Goal: Information Seeking & Learning: Learn about a topic

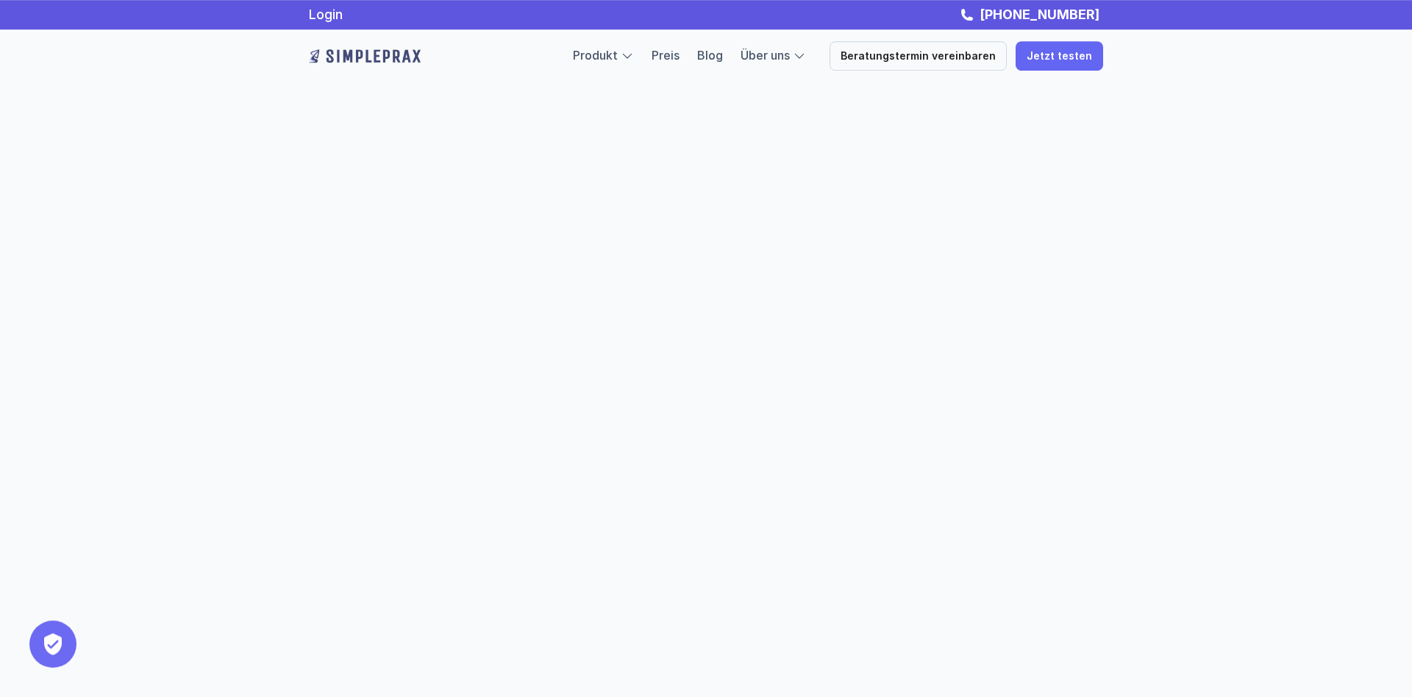
scroll to position [497, 0]
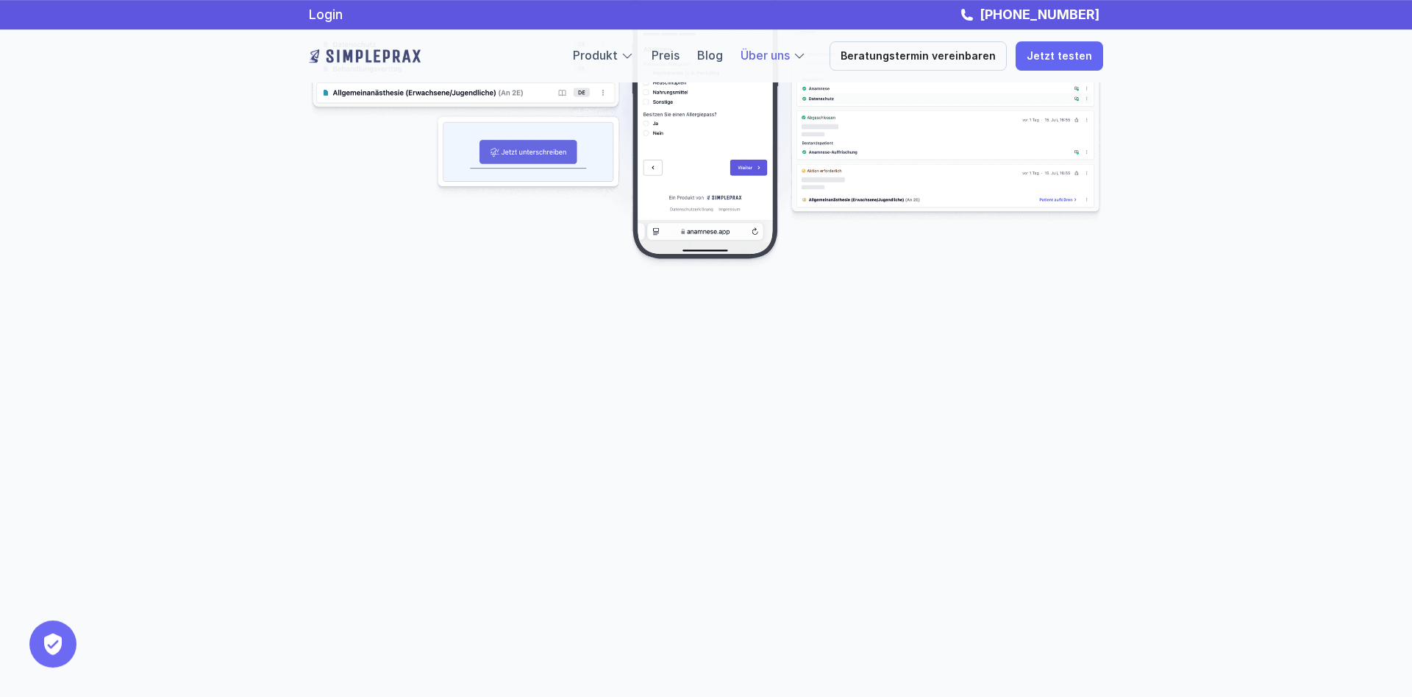
click at [772, 54] on link "Über uns" at bounding box center [765, 55] width 49 height 15
click at [634, 56] on div at bounding box center [627, 55] width 13 height 13
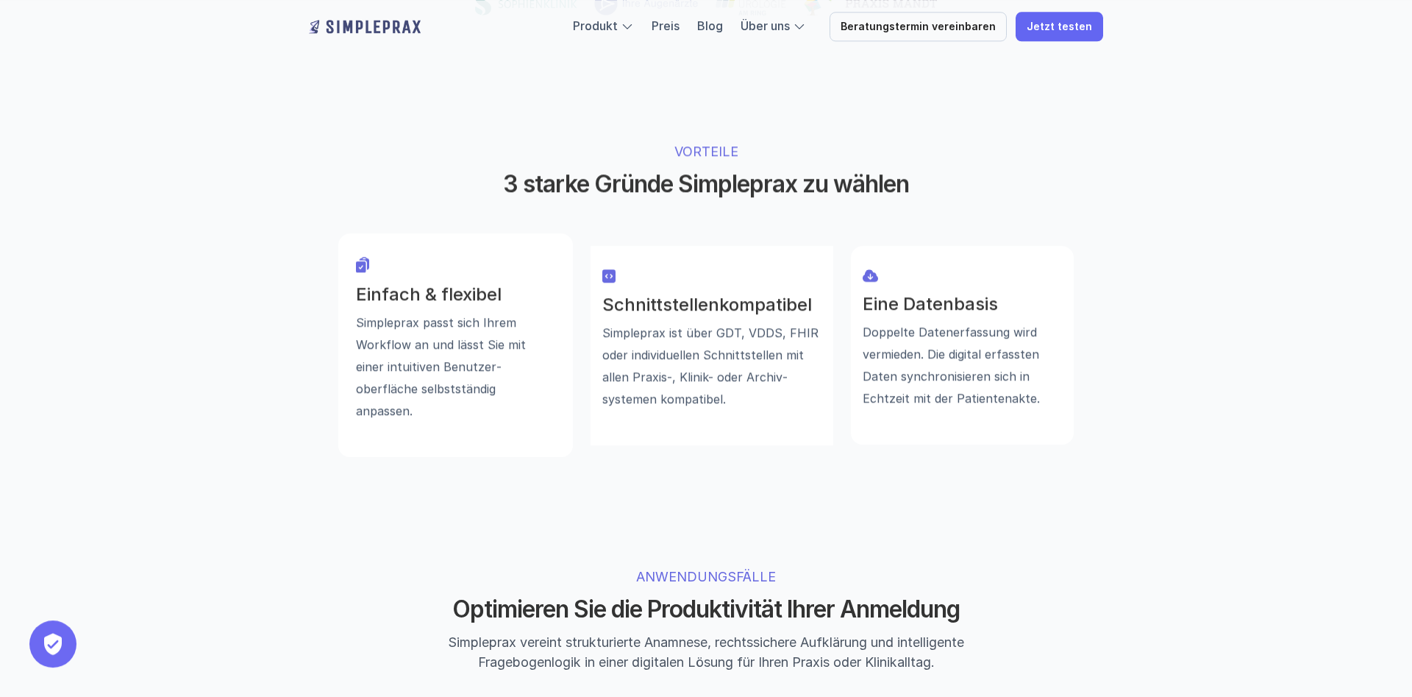
scroll to position [347, 0]
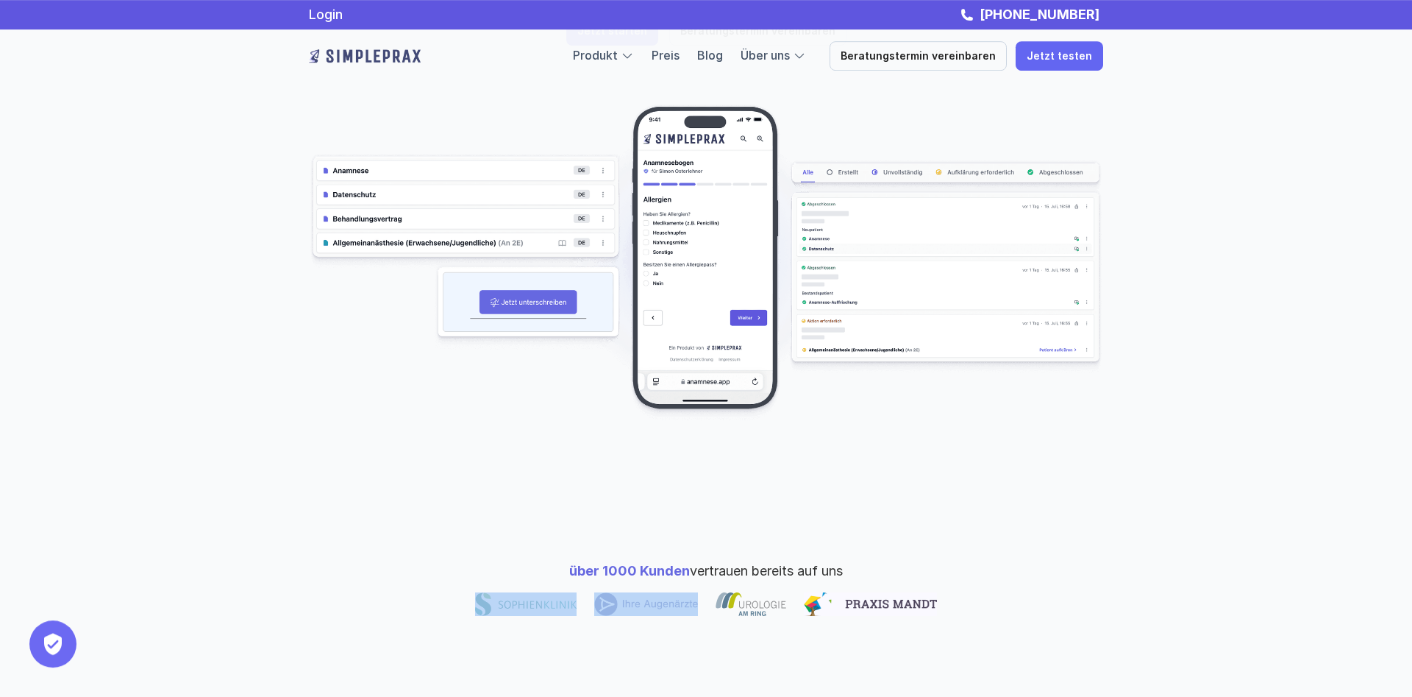
drag, startPoint x: 880, startPoint y: 566, endPoint x: 504, endPoint y: 538, distance: 377.6
click at [504, 538] on div "über 1000 Kunden vertrauen bereits auf uns" at bounding box center [706, 588] width 883 height 173
drag, startPoint x: 504, startPoint y: 538, endPoint x: 528, endPoint y: 557, distance: 30.5
click at [505, 539] on div "über 1000 Kunden vertrauen bereits auf uns" at bounding box center [706, 588] width 883 height 173
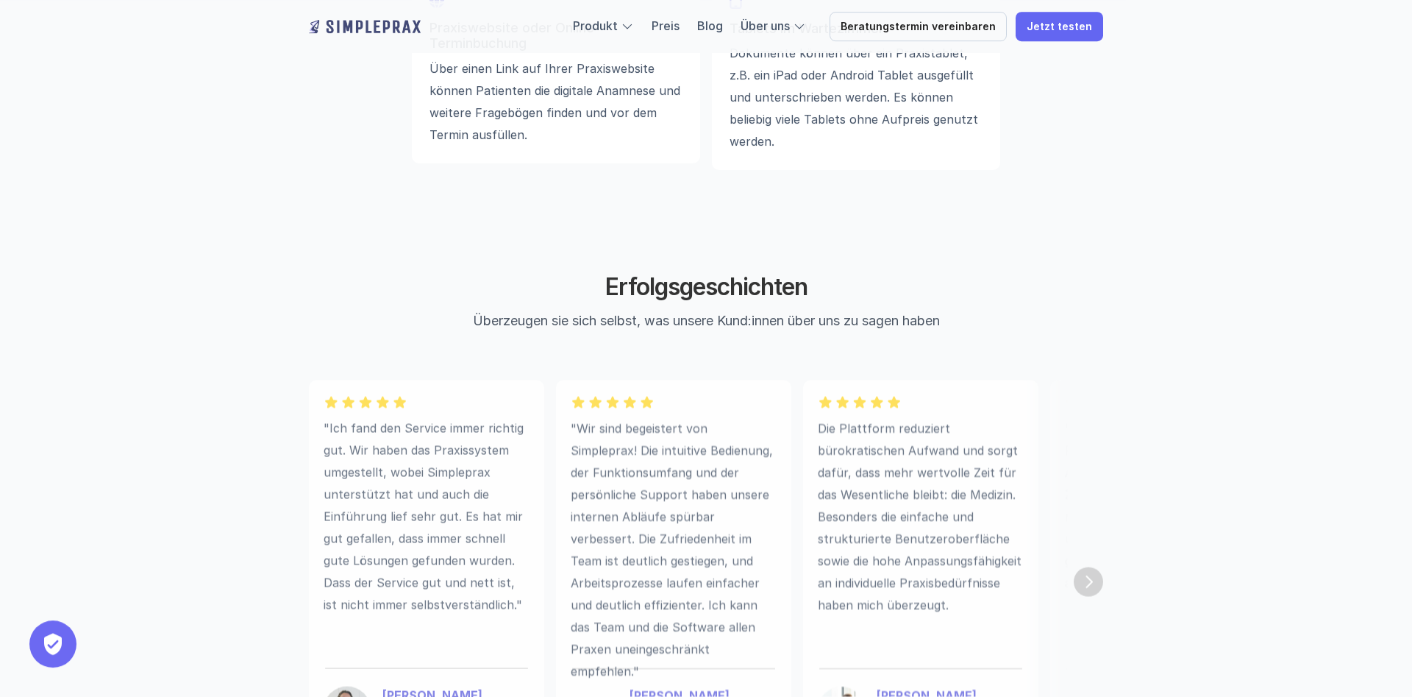
scroll to position [4023, 0]
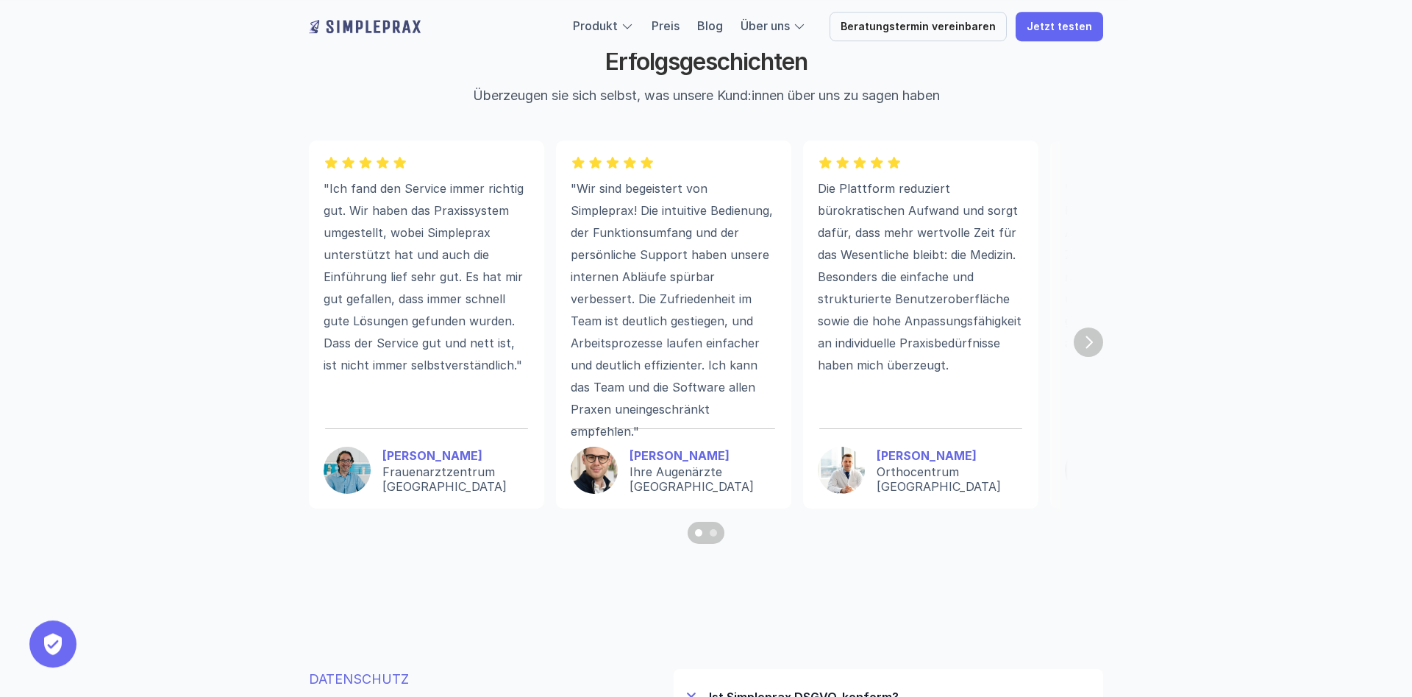
click at [1061, 341] on div ""In unserer psychotherapeutischen Praxis hat Simpleprax nicht nur den Alltag ve…" at bounding box center [1167, 324] width 235 height 368
click at [1085, 335] on img "Next" at bounding box center [1088, 341] width 29 height 29
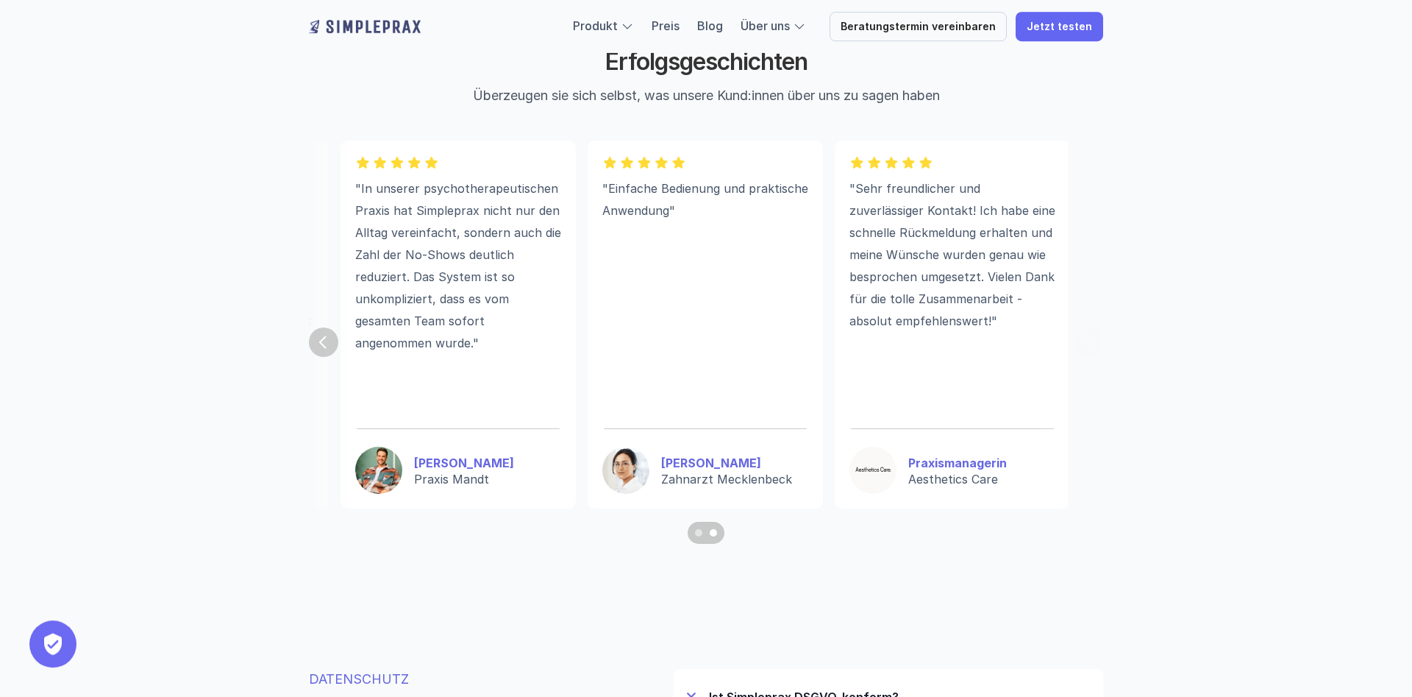
scroll to position [0, 712]
click at [318, 348] on img "Previous" at bounding box center [323, 342] width 26 height 26
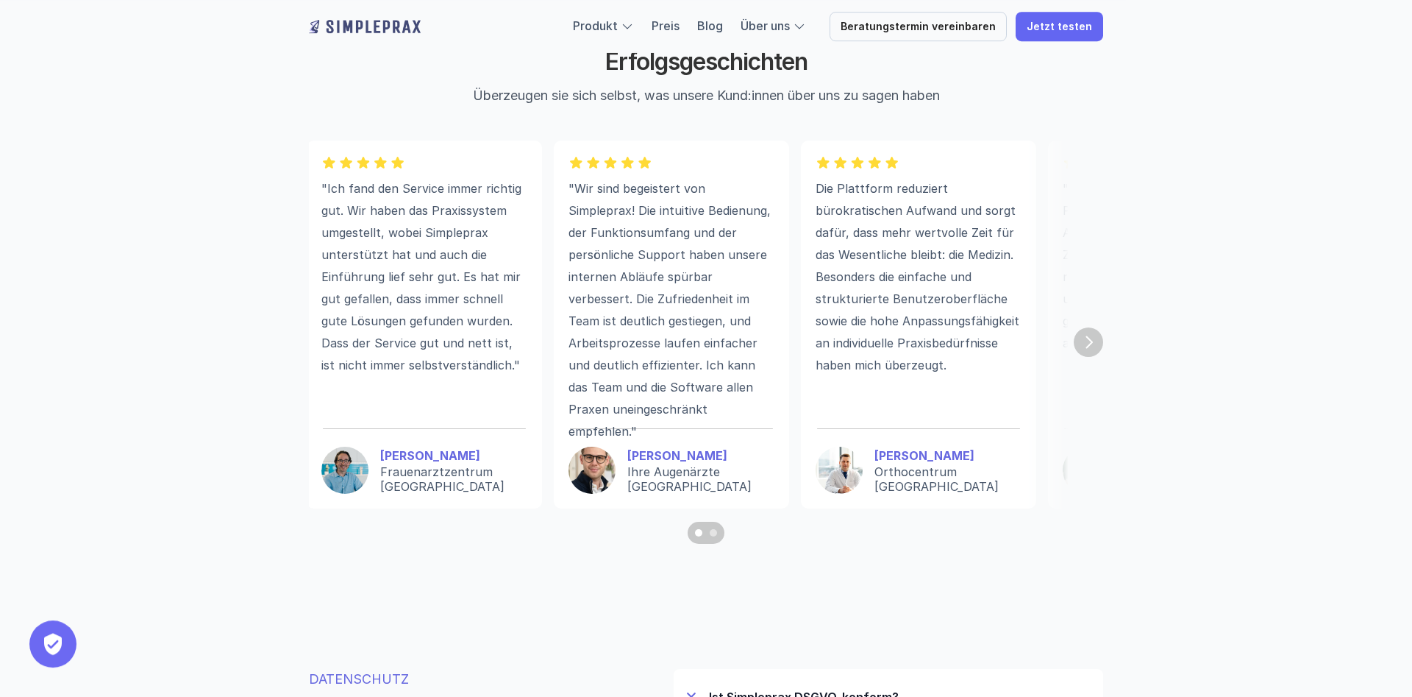
scroll to position [0, 0]
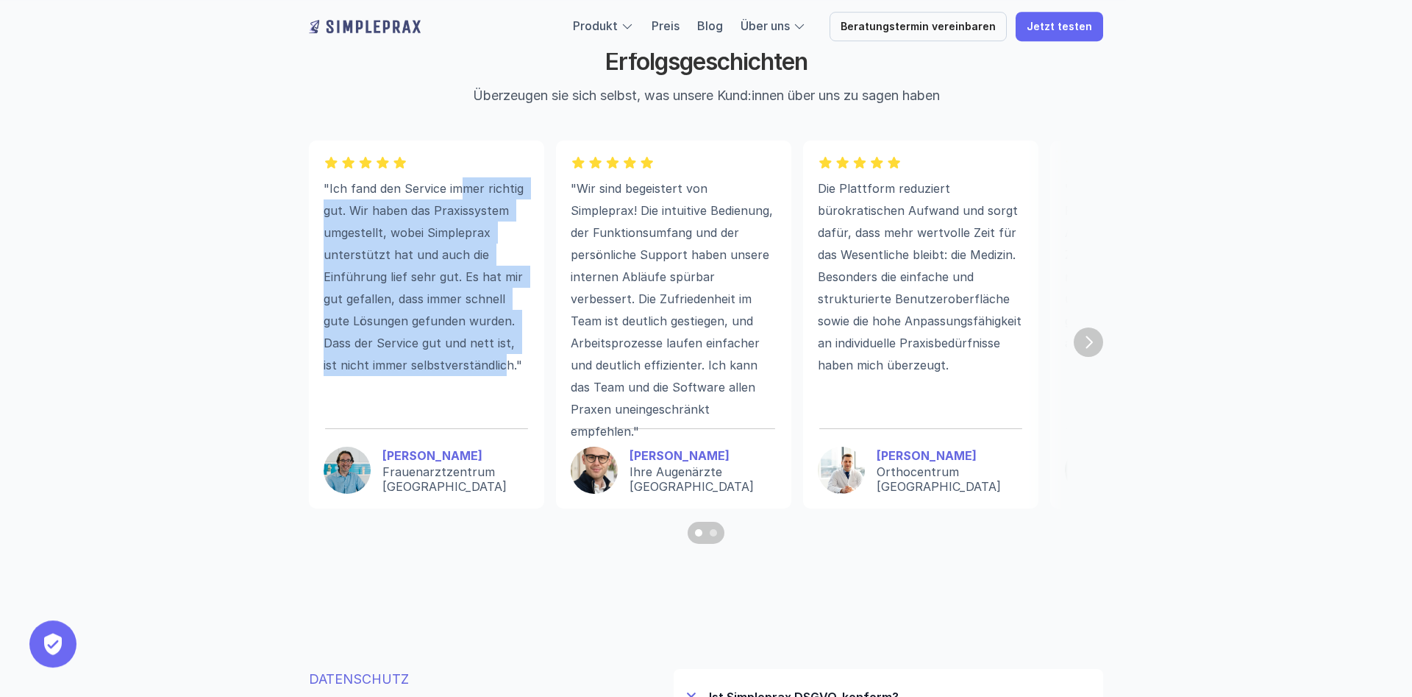
drag, startPoint x: 470, startPoint y: 336, endPoint x: 466, endPoint y: 183, distance: 153.0
click at [464, 187] on div ""Ich fand den Service immer richtig gut. Wir haben das Praxissystem umgestellt,…" at bounding box center [427, 293] width 206 height 233
drag, startPoint x: 466, startPoint y: 183, endPoint x: 530, endPoint y: 338, distance: 167.2
click at [530, 338] on div ""Ich fand den Service immer richtig gut. Wir haben das Praxissystem umgestellt,…" at bounding box center [426, 324] width 235 height 368
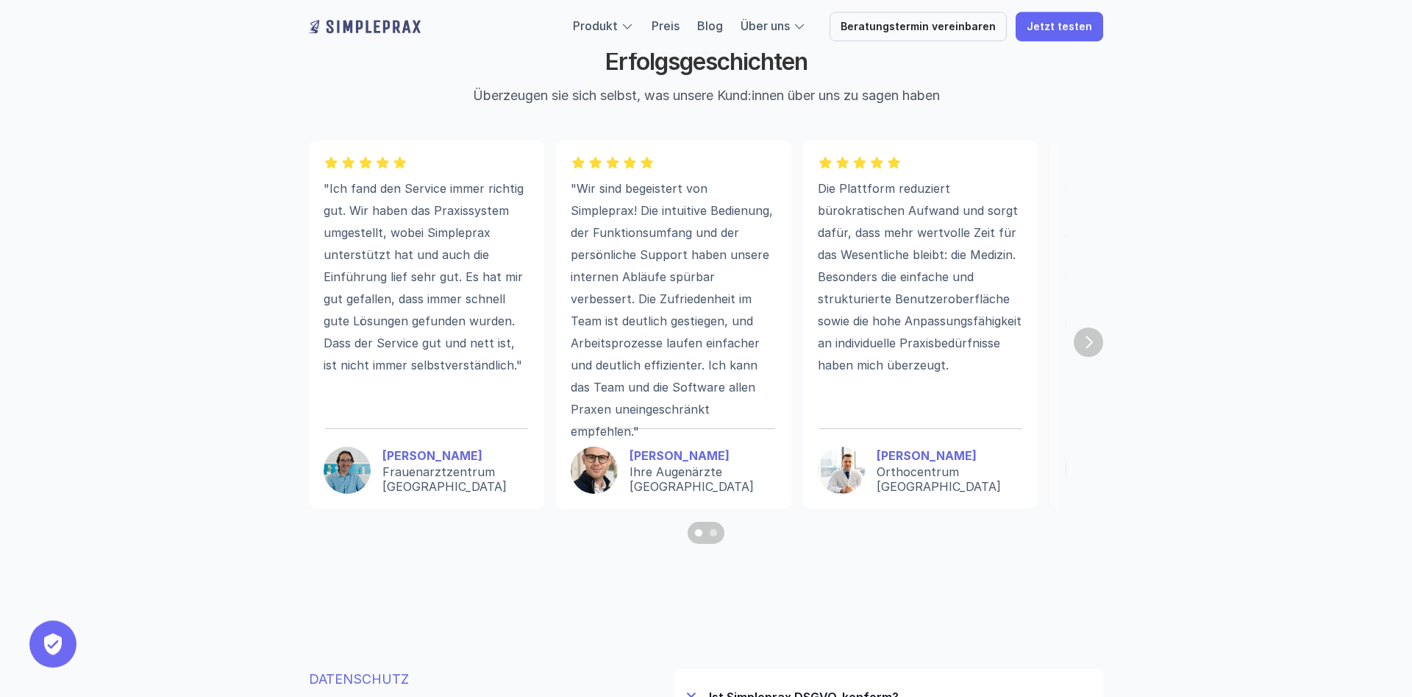
drag, startPoint x: 529, startPoint y: 371, endPoint x: 528, endPoint y: 380, distance: 8.1
click at [529, 371] on p ""Ich fand den Service immer richtig gut. Wir haben das Praxissystem umgestellt,…" at bounding box center [427, 276] width 206 height 199
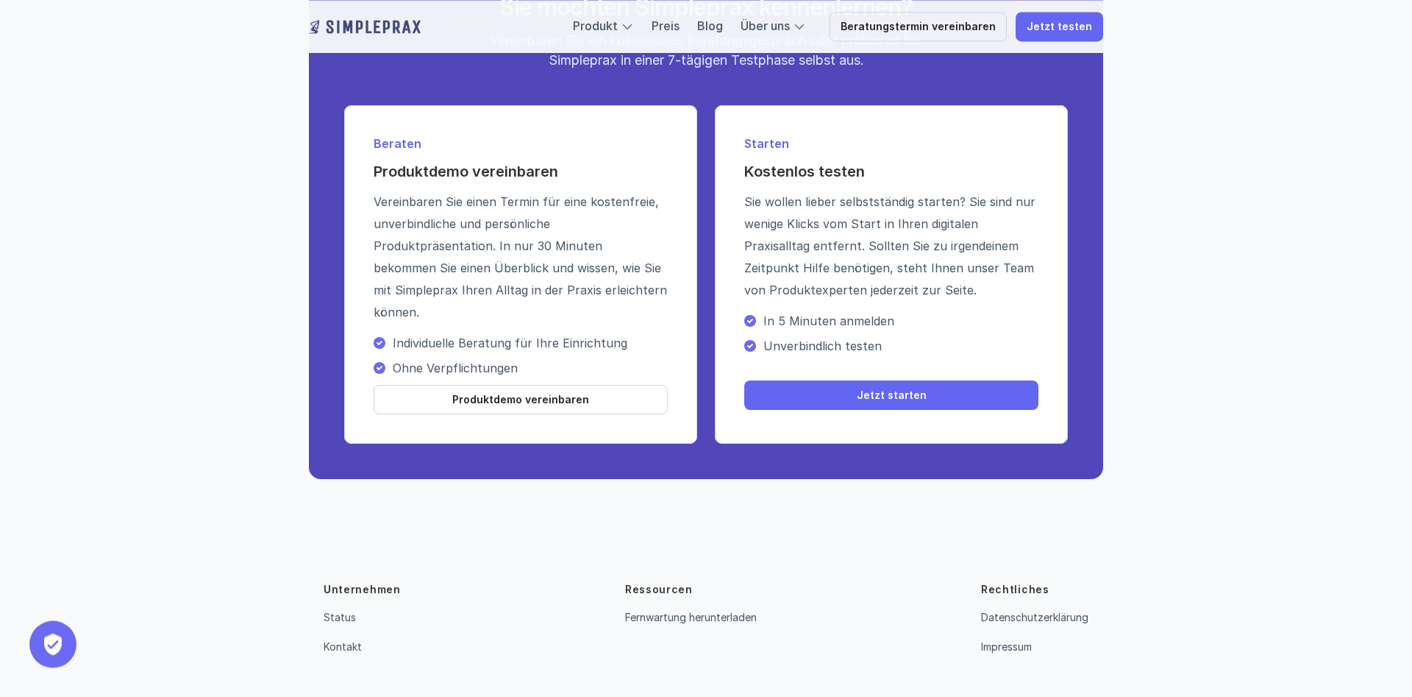
scroll to position [5224, 0]
